Goal: Find specific page/section: Find specific page/section

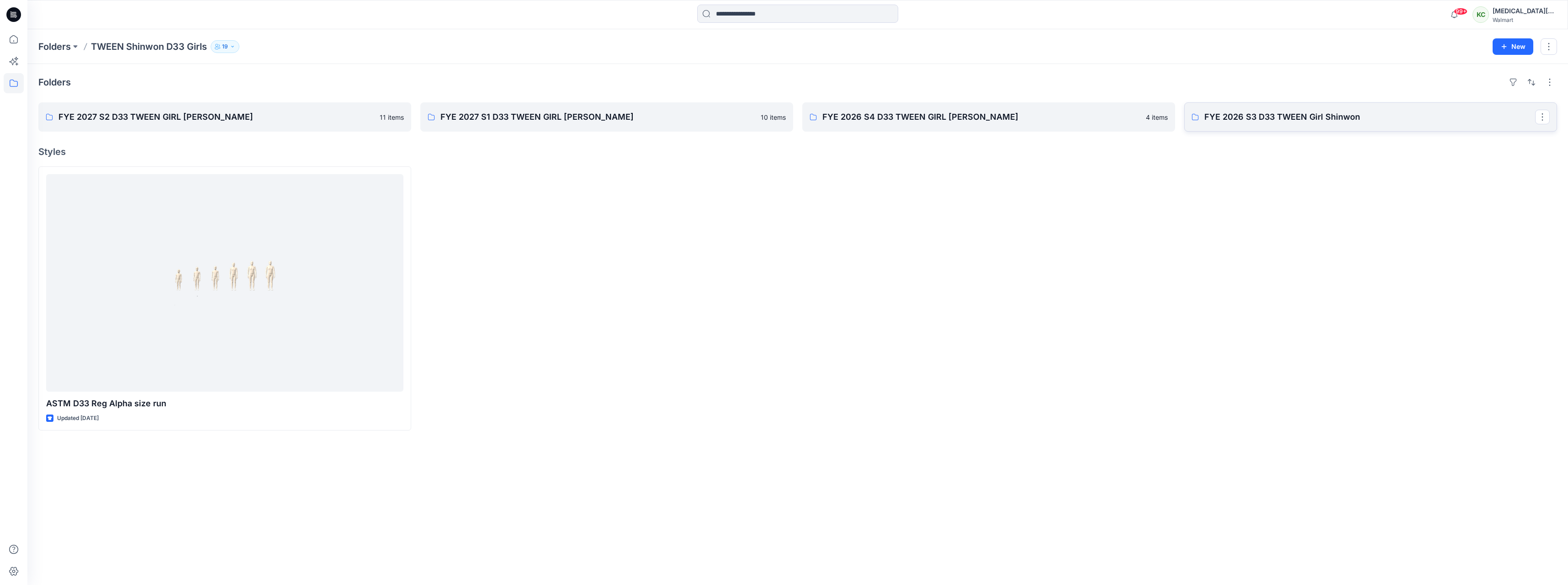
click at [1354, 113] on p "FYE 2026 S3 D33 TWEEN Girl Shinwon" at bounding box center [1370, 117] width 331 height 13
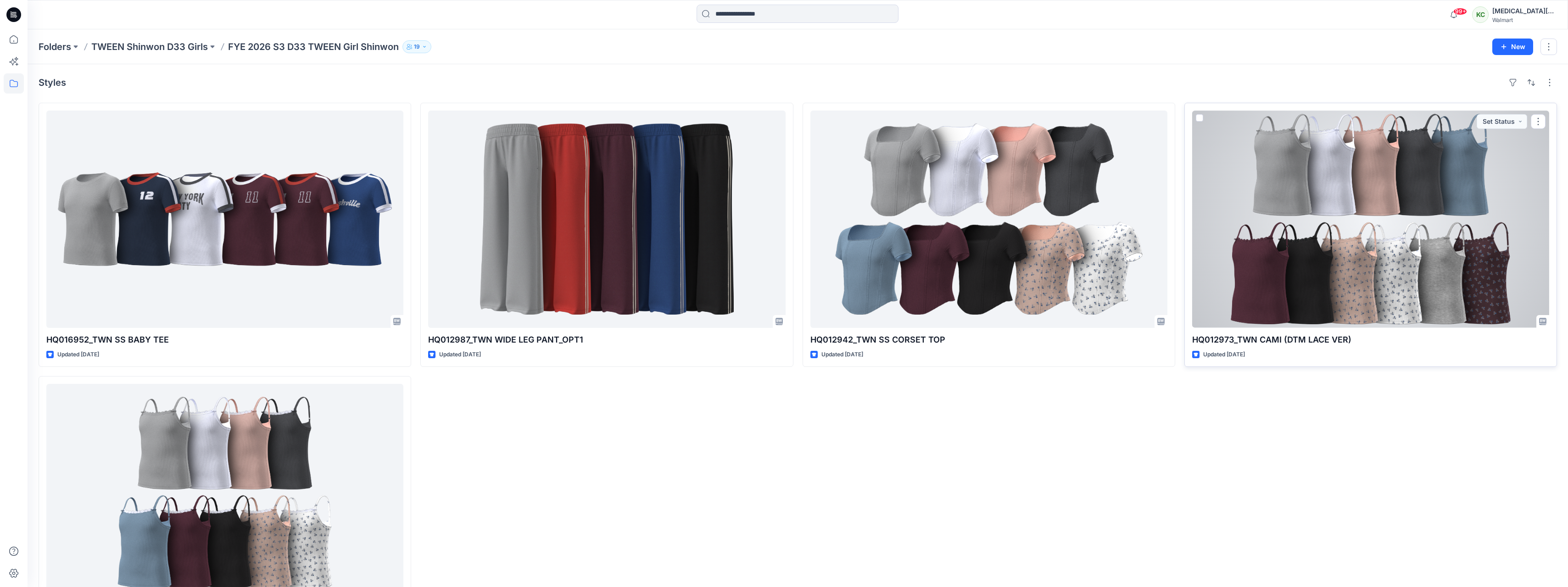
click at [1438, 177] on div at bounding box center [1371, 219] width 357 height 217
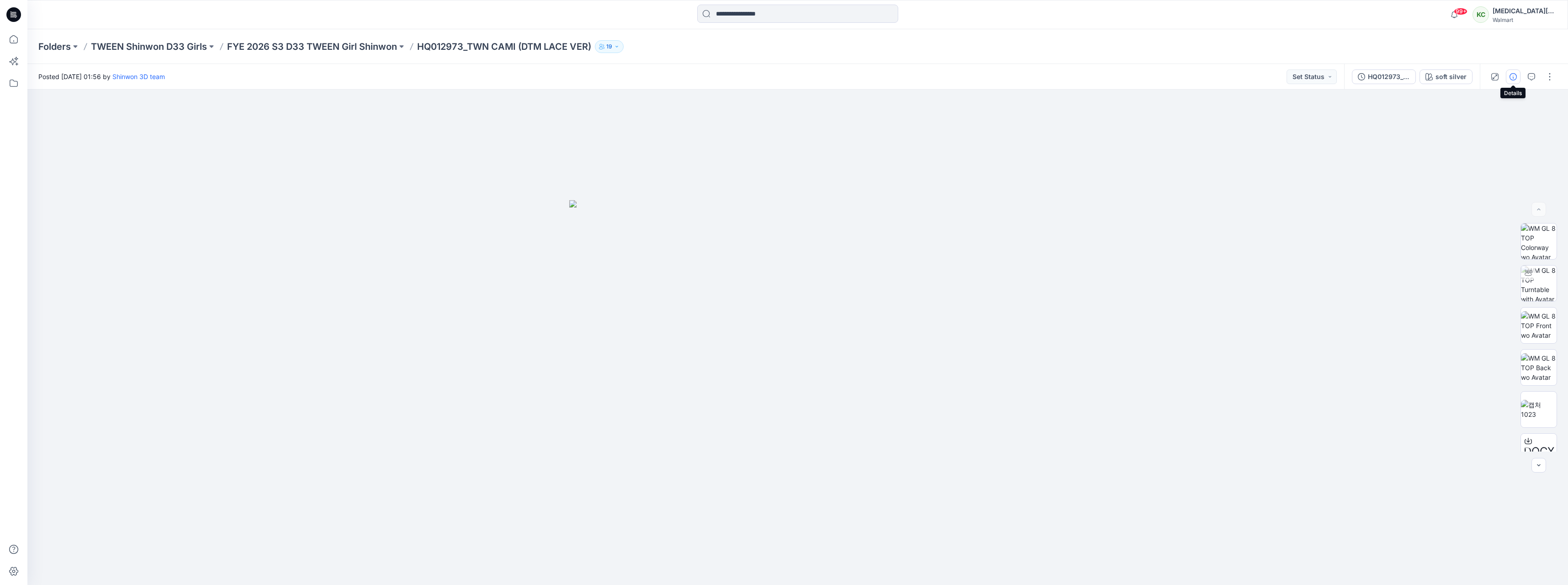
click at [1516, 77] on icon "button" at bounding box center [1513, 77] width 7 height 7
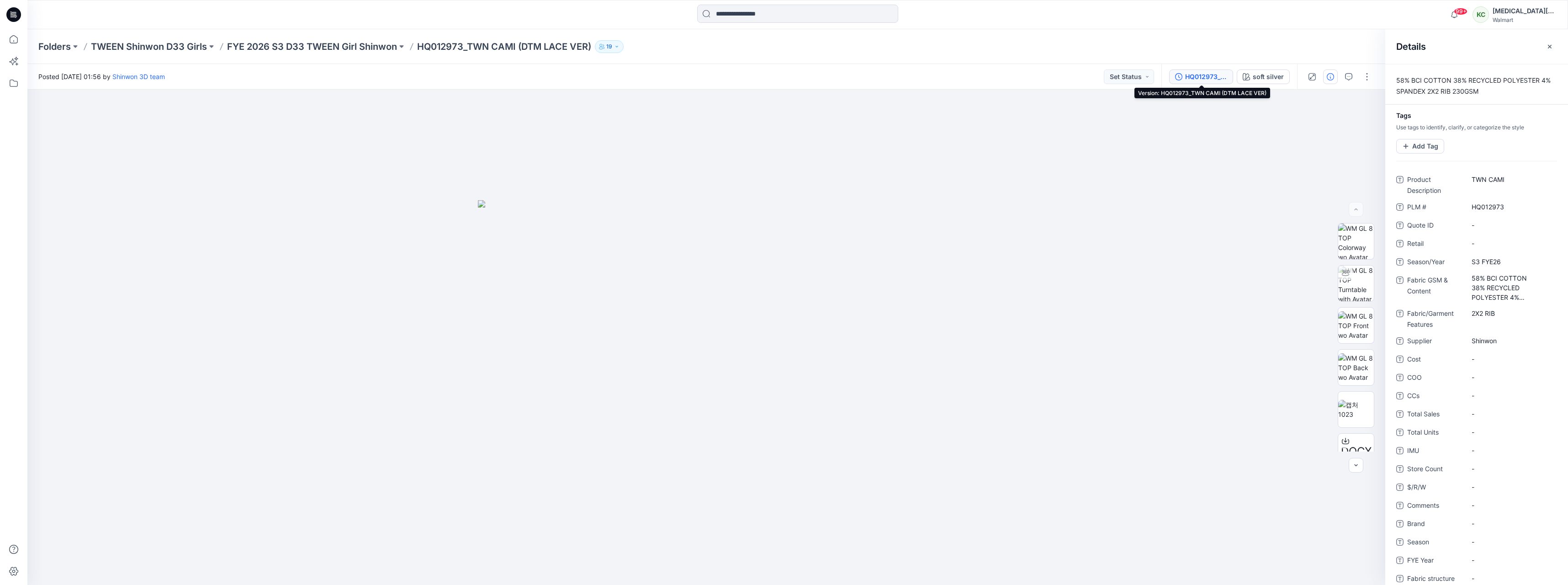
click at [1213, 78] on div "HQ012973_TWN CAMI (DTM LACE VER)" at bounding box center [1206, 77] width 42 height 10
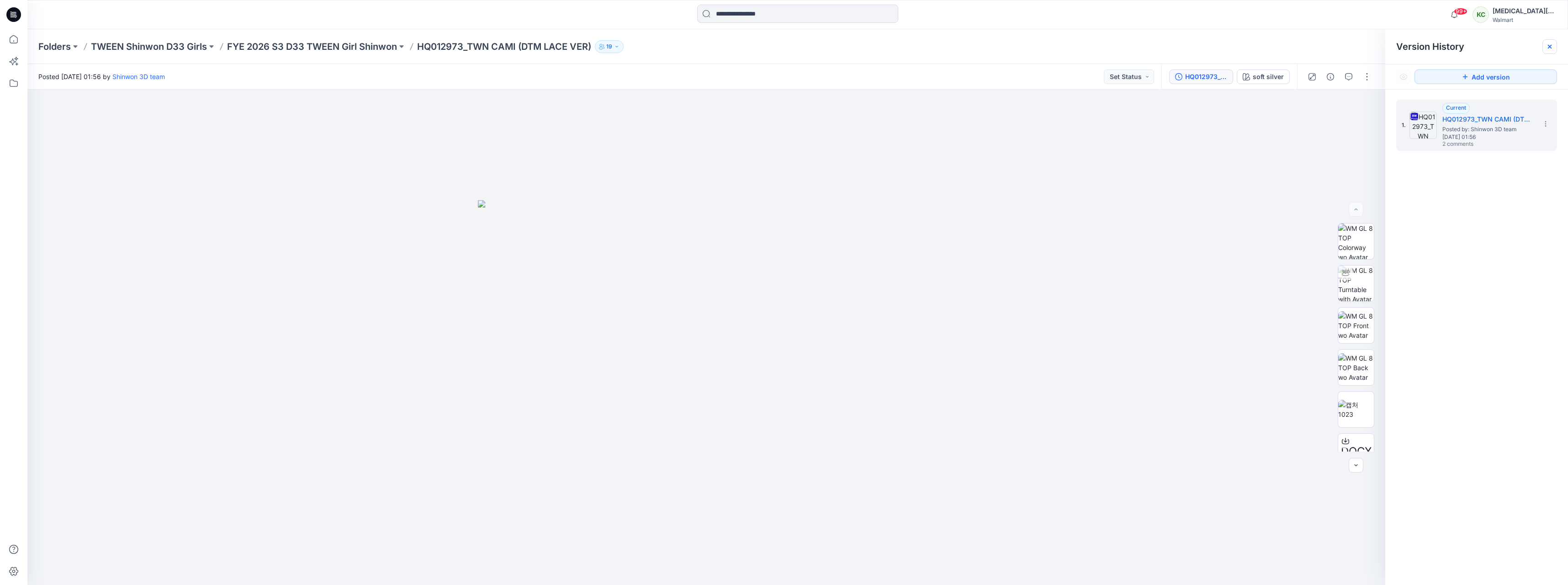
click at [1547, 48] on icon at bounding box center [1550, 47] width 7 height 7
